Goal: Check status: Check status

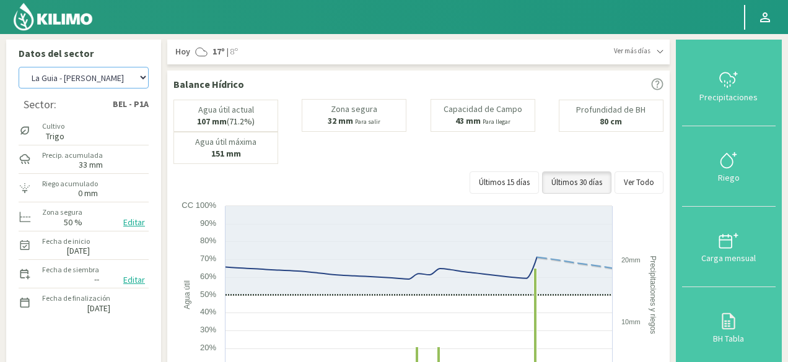
click at [93, 79] on select "La Guia La Guia - [PERSON_NAME]" at bounding box center [84, 78] width 130 height 22
click at [82, 78] on select "La Guia La Guia - [PERSON_NAME]" at bounding box center [84, 78] width 130 height 22
click at [19, 67] on select "La Guia La Guia - [PERSON_NAME]" at bounding box center [84, 78] width 130 height 22
select select "2: Object"
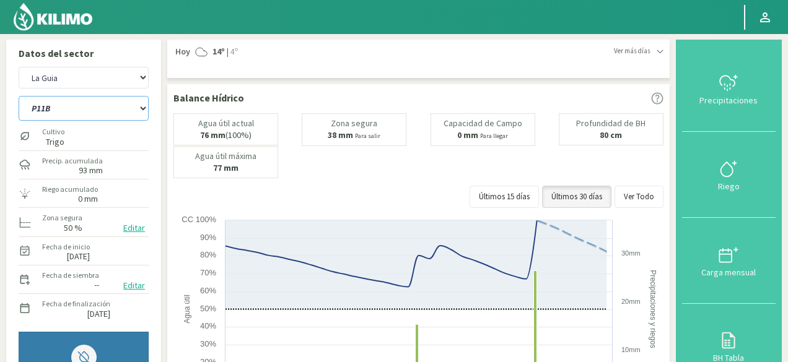
click at [139, 106] on select "P11B P18 P3A P7B SCP2A" at bounding box center [84, 108] width 130 height 25
select select "3: Object"
click at [19, 96] on select "P11B P18 P3A P7B SCP2A" at bounding box center [84, 108] width 130 height 25
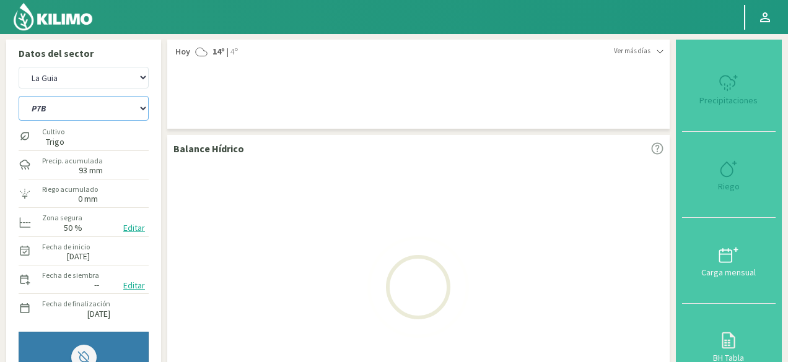
select select "4: Object"
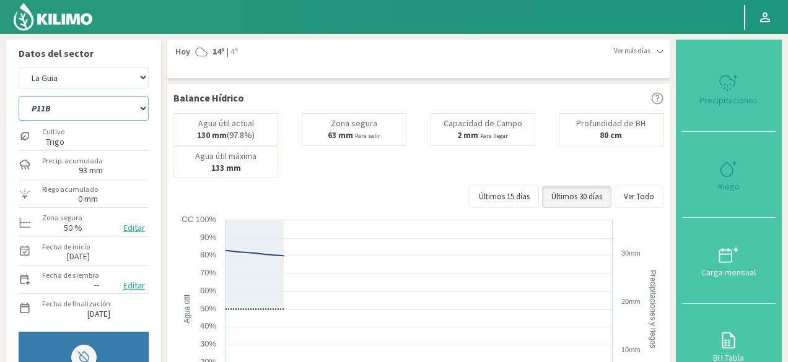
select select "8: Object"
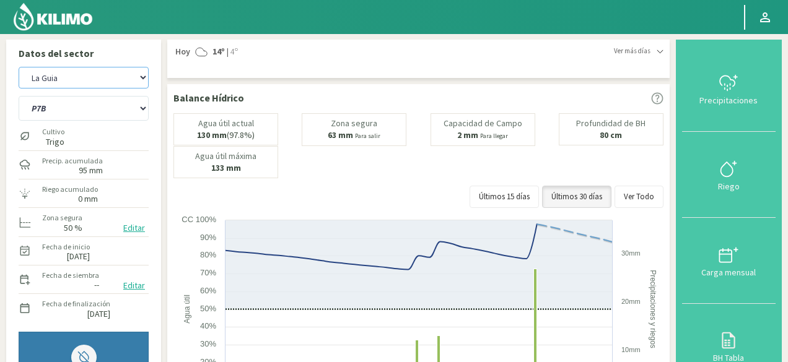
click at [88, 80] on select "La Guia La Guia - [PERSON_NAME]" at bounding box center [84, 78] width 130 height 22
click at [19, 67] on select "La Guia La Guia - [PERSON_NAME]" at bounding box center [84, 78] width 130 height 22
select select "7: Object"
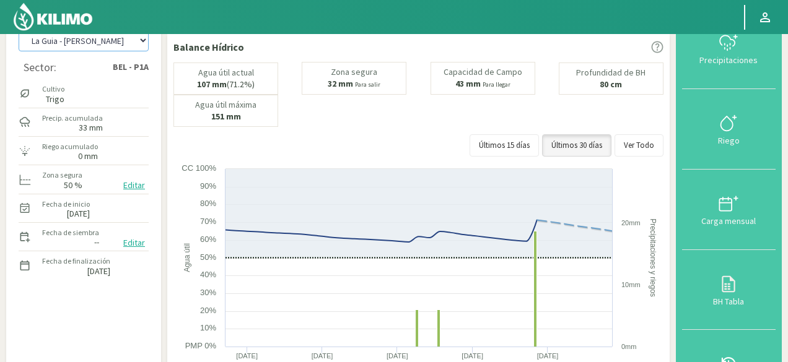
scroll to position [37, 0]
